Goal: Task Accomplishment & Management: Manage account settings

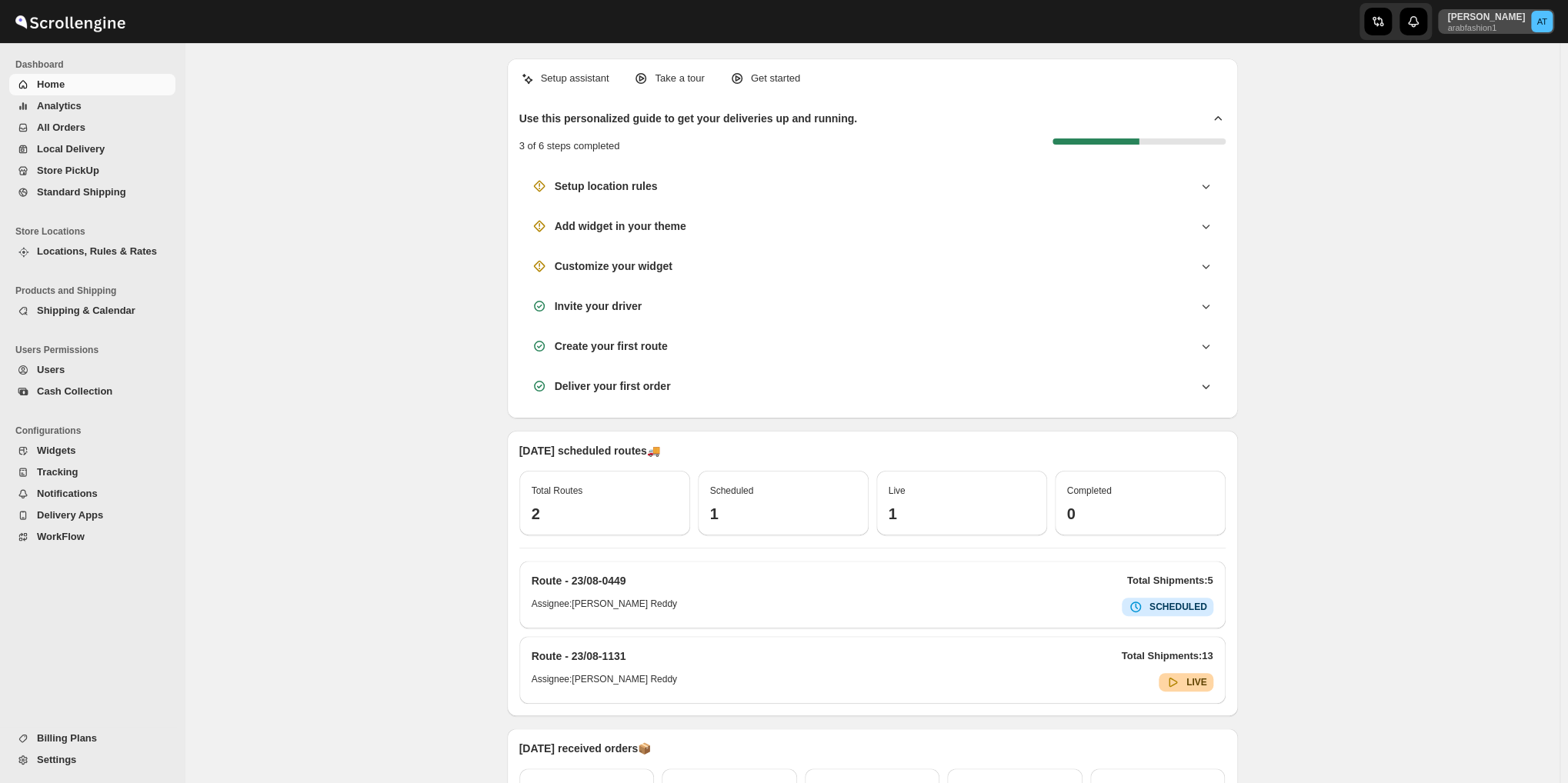
click at [1531, 15] on span "Aziz Taher arabfashion1" at bounding box center [1485, 22] width 92 height 22
click at [1517, 172] on span "Logout" at bounding box center [1505, 169] width 31 height 12
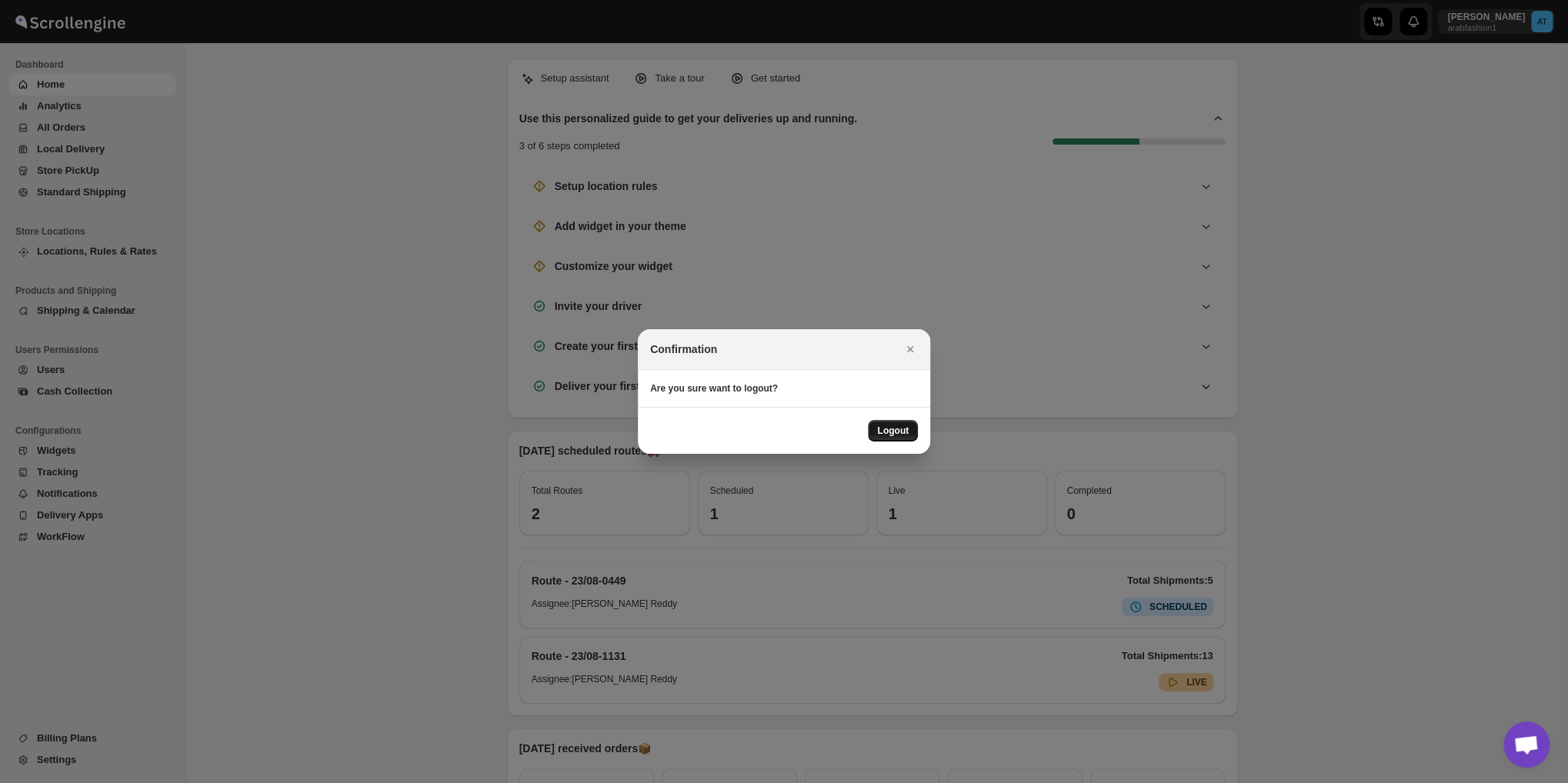
click at [903, 441] on button "Logout" at bounding box center [893, 431] width 50 height 22
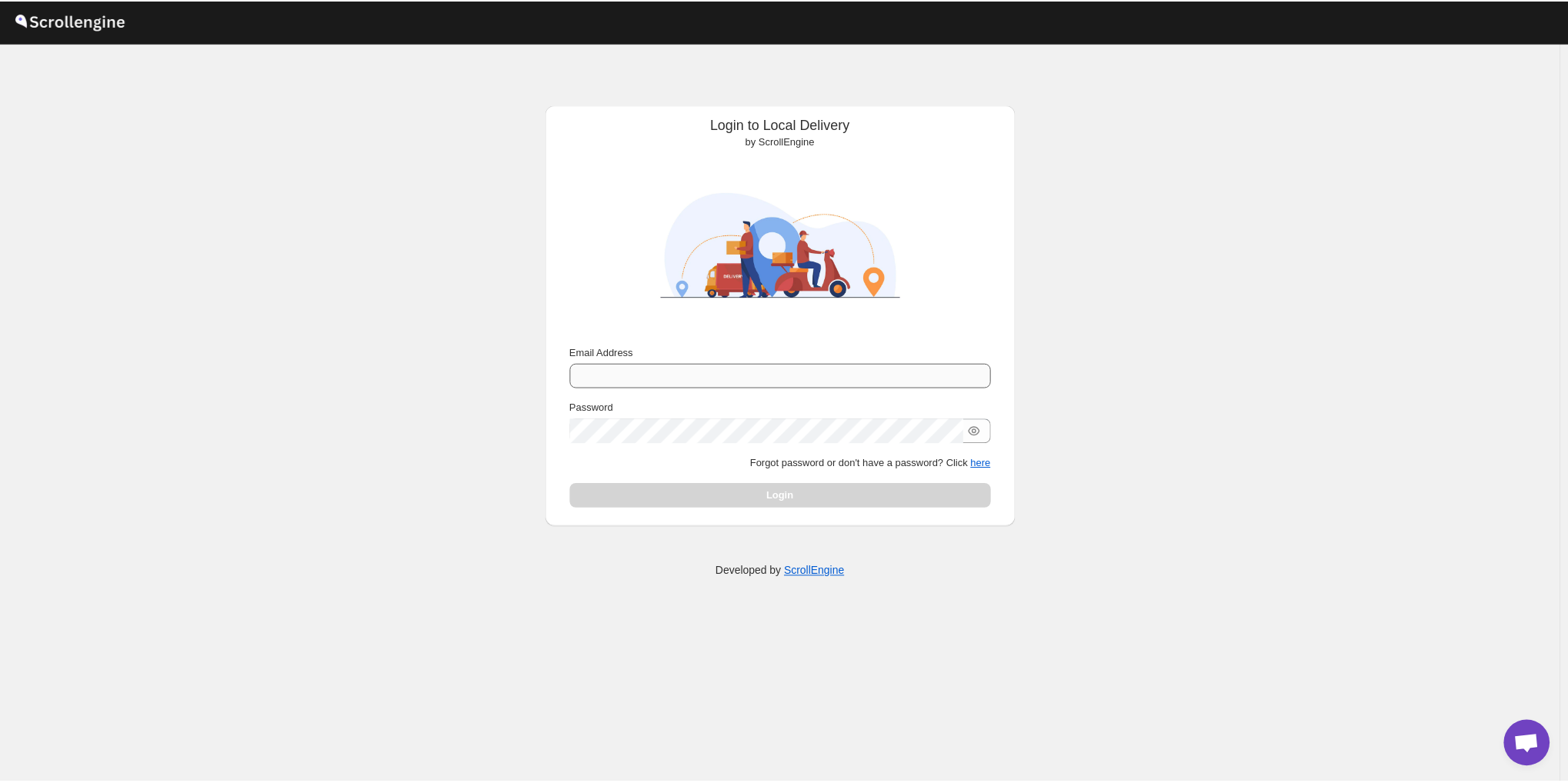
scroll to position [1647, 0]
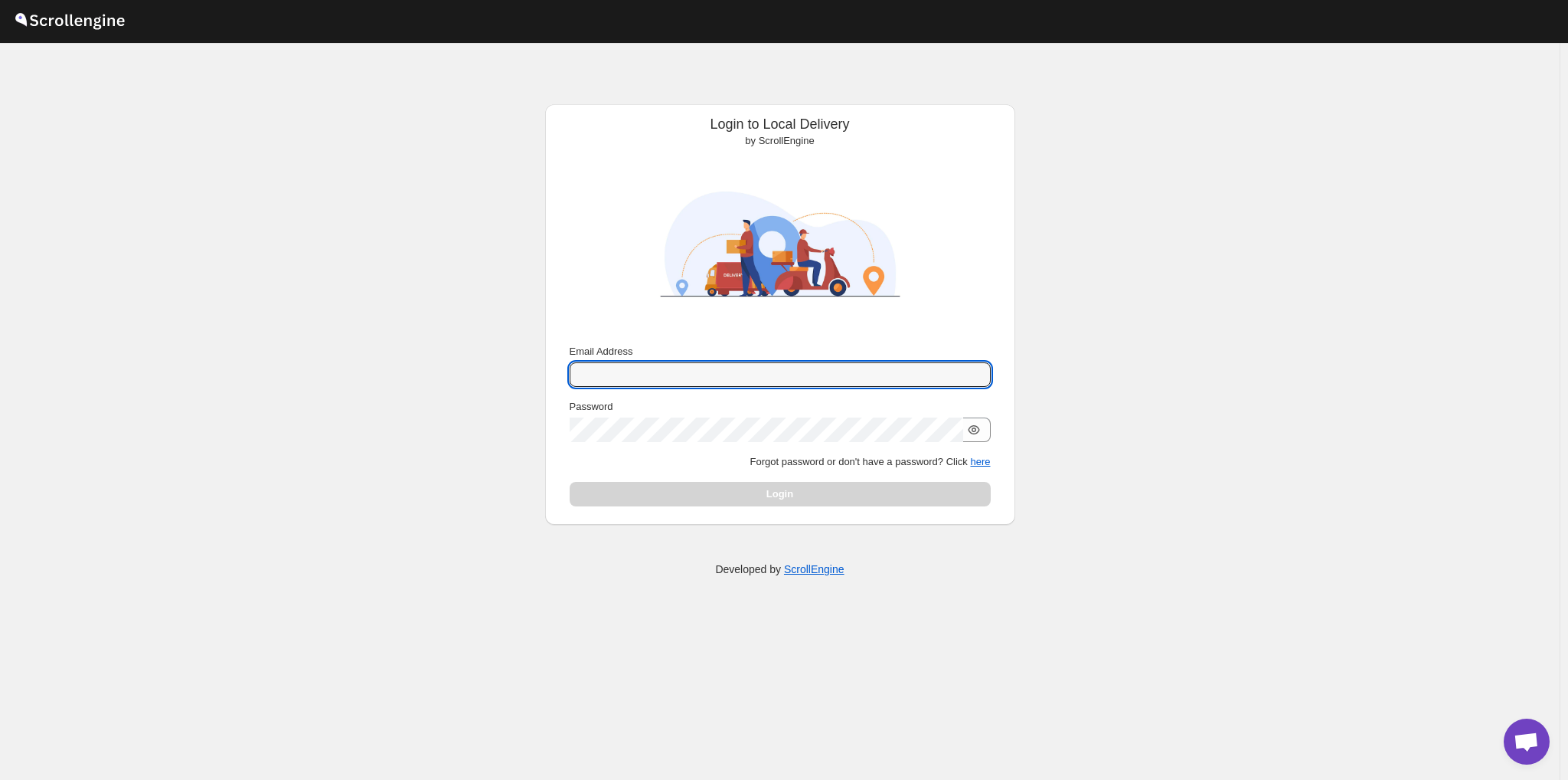
type input "[EMAIL_ADDRESS][DOMAIN_NAME]"
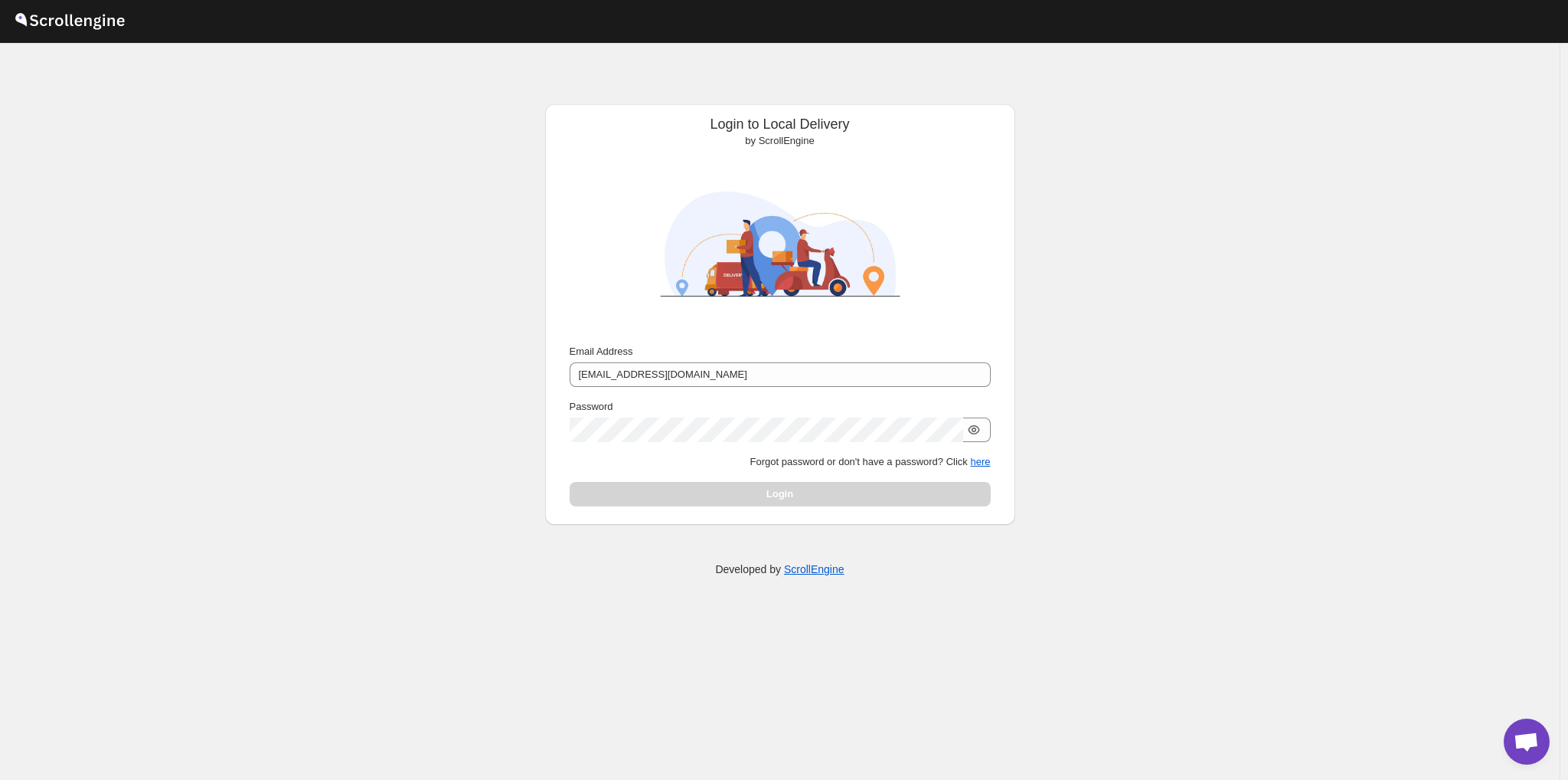
click at [976, 433] on icon "button" at bounding box center [973, 429] width 15 height 15
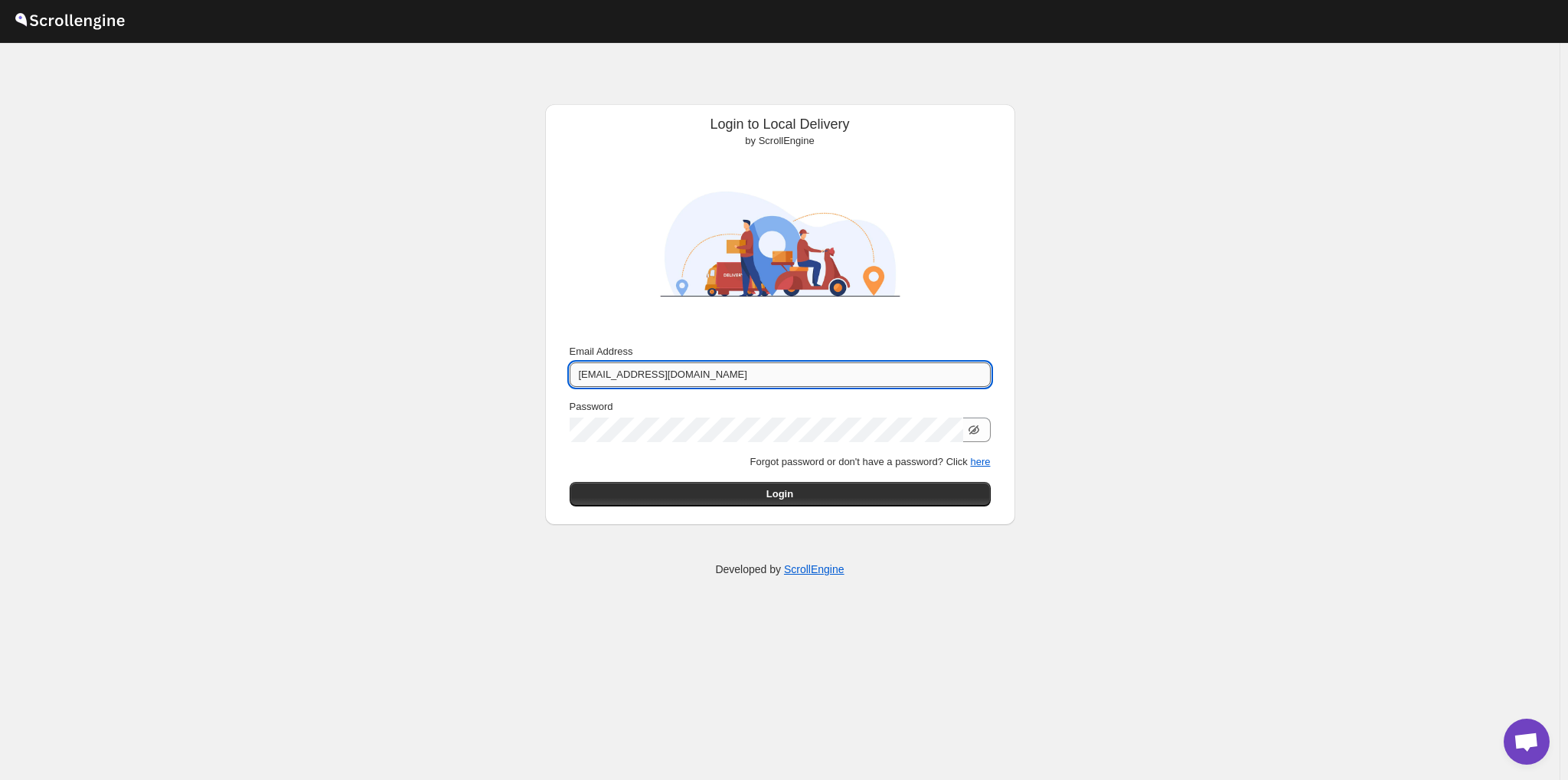
click at [739, 369] on input "[EMAIL_ADDRESS][DOMAIN_NAME]" at bounding box center [781, 375] width 421 height 25
click at [886, 501] on button "Login" at bounding box center [781, 494] width 421 height 25
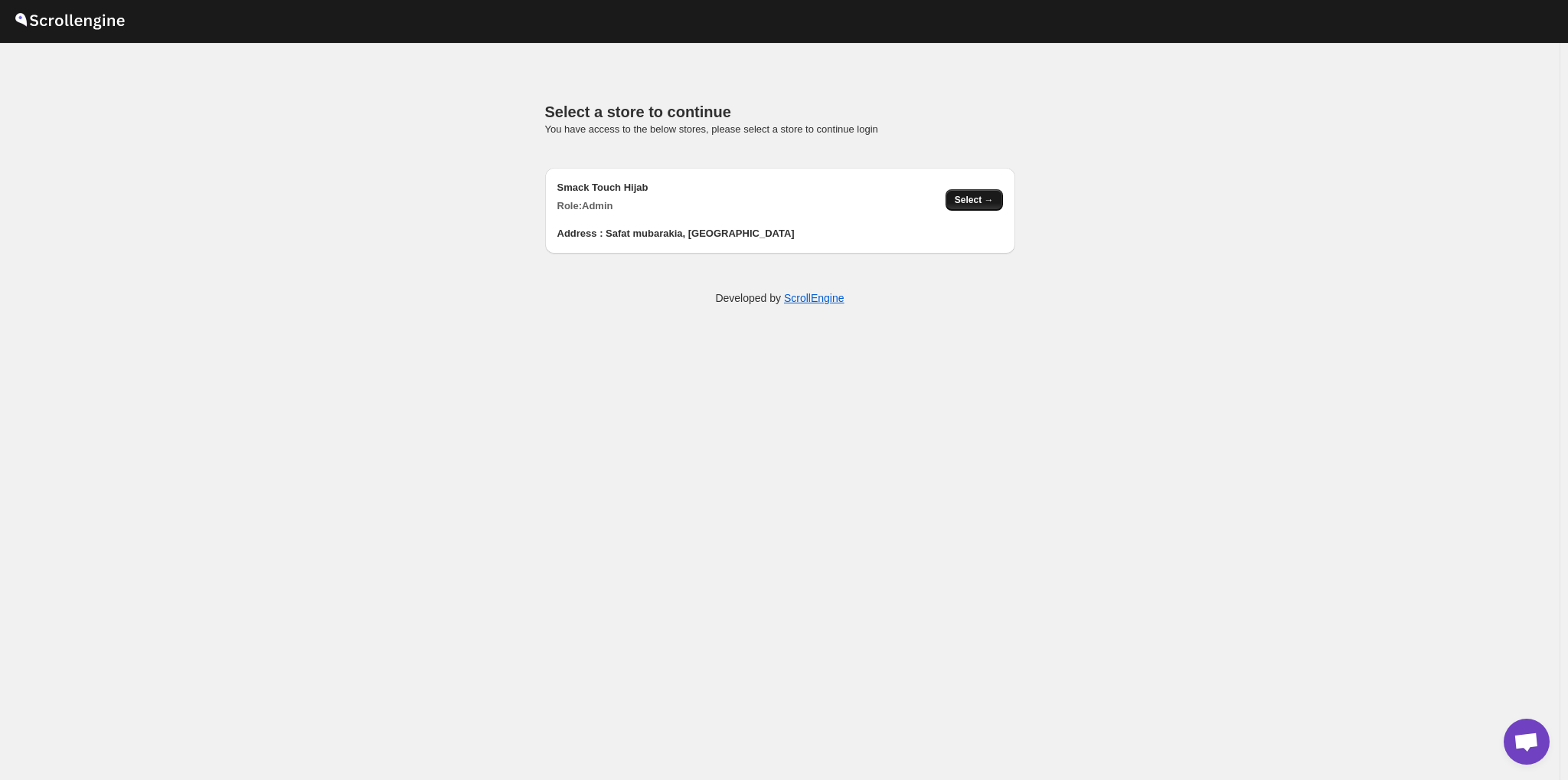
click at [986, 203] on span "Select →" at bounding box center [974, 200] width 39 height 12
